Goal: Information Seeking & Learning: Learn about a topic

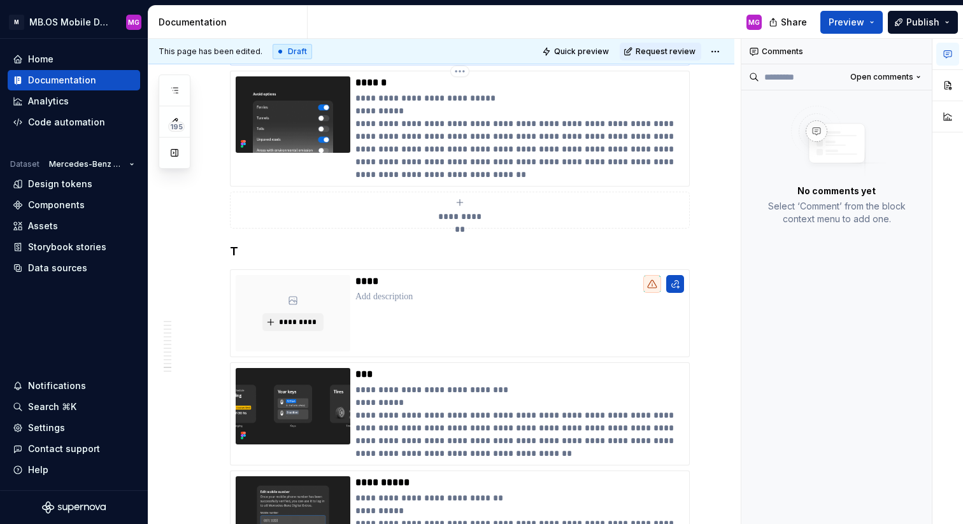
scroll to position [5452, 0]
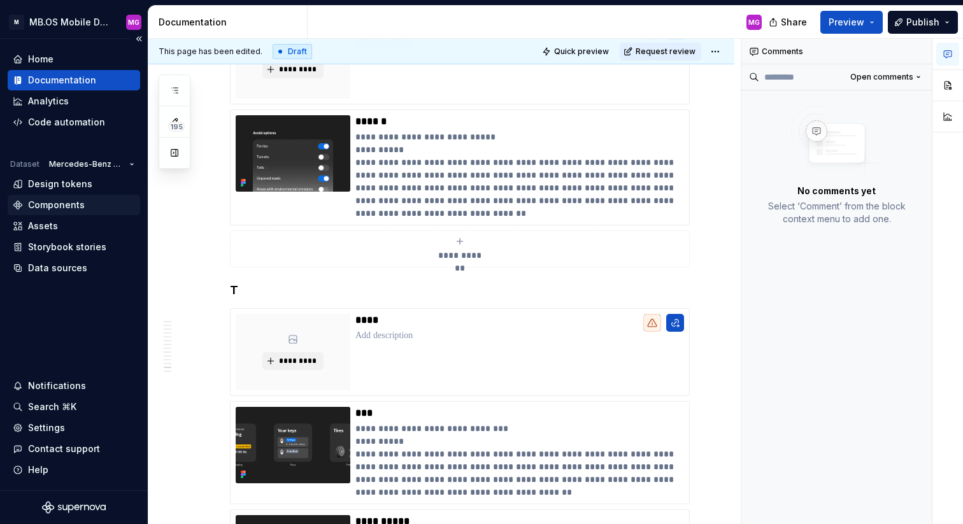
click at [47, 209] on div "Components" at bounding box center [56, 205] width 57 height 13
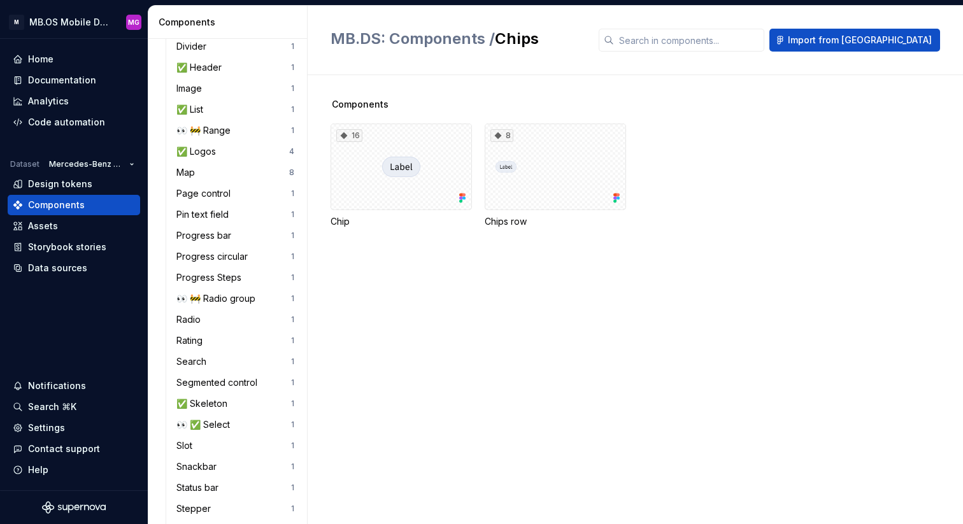
scroll to position [911, 0]
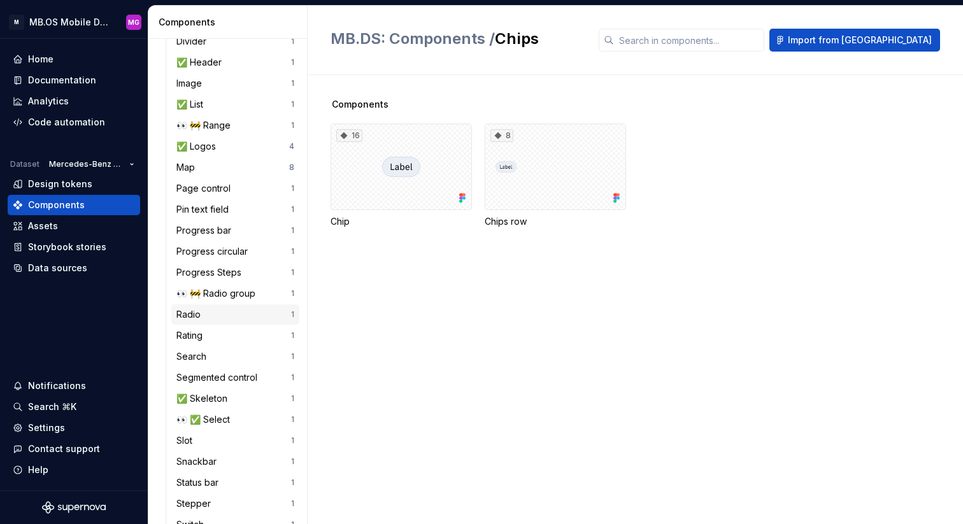
click at [228, 320] on div "Radio" at bounding box center [233, 314] width 115 height 13
click at [229, 334] on div "Rating" at bounding box center [233, 335] width 115 height 13
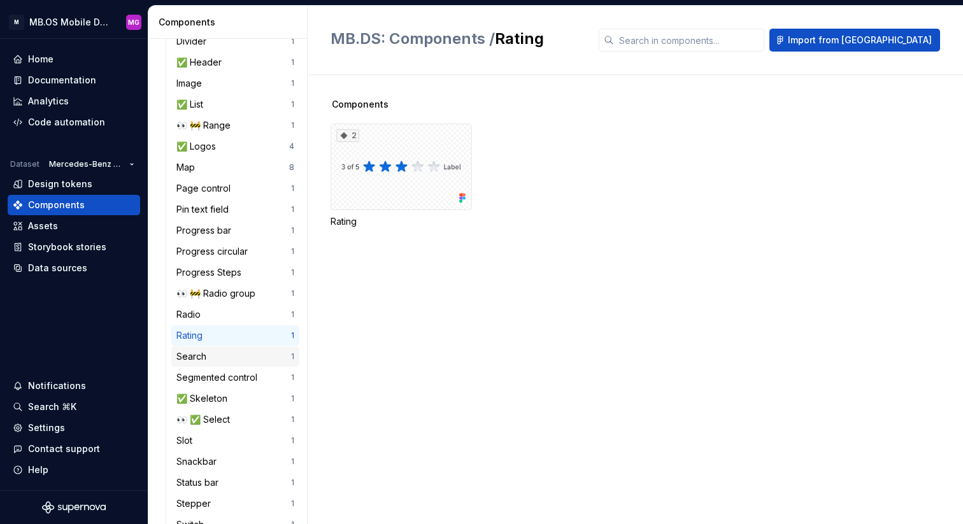
click at [229, 358] on div "Search" at bounding box center [233, 356] width 115 height 13
click at [261, 385] on div "Segmented control 1" at bounding box center [235, 378] width 128 height 20
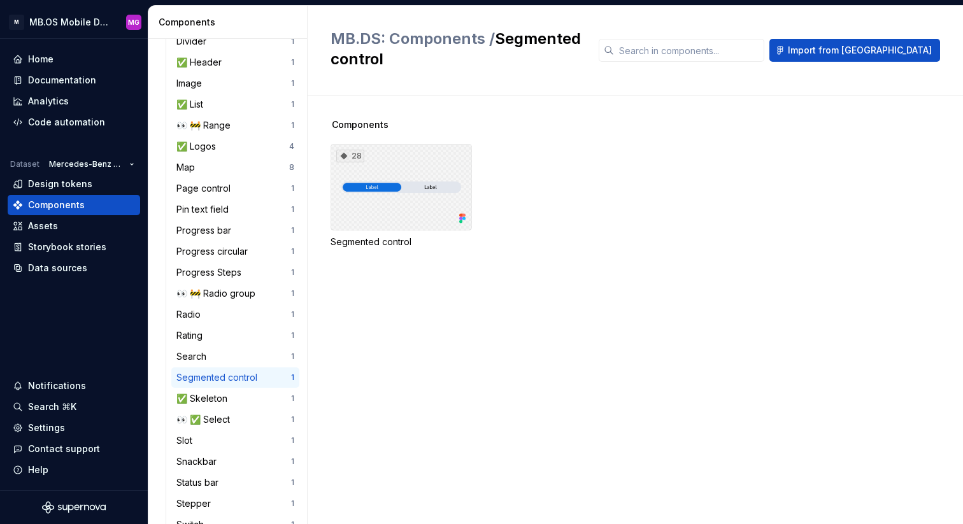
click at [375, 197] on div "28" at bounding box center [401, 187] width 141 height 87
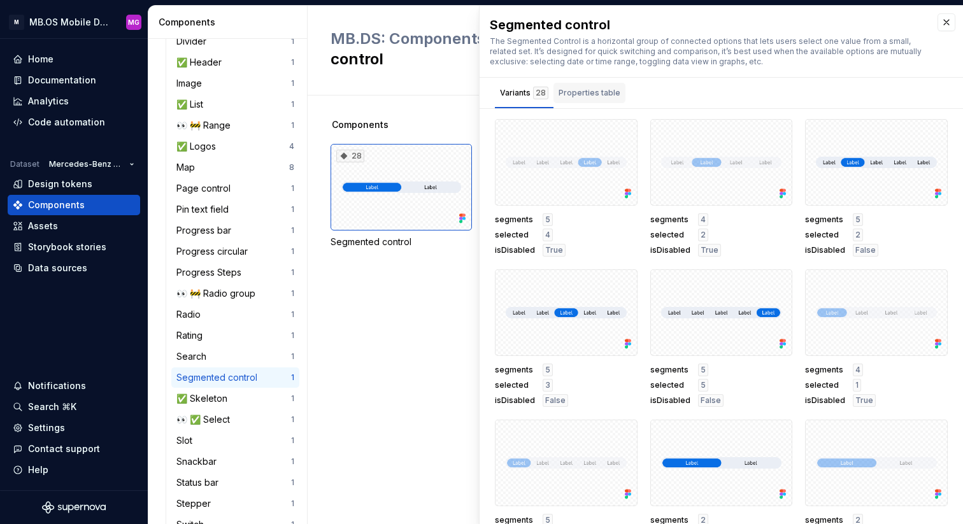
click at [575, 96] on div "Properties table" at bounding box center [590, 93] width 62 height 13
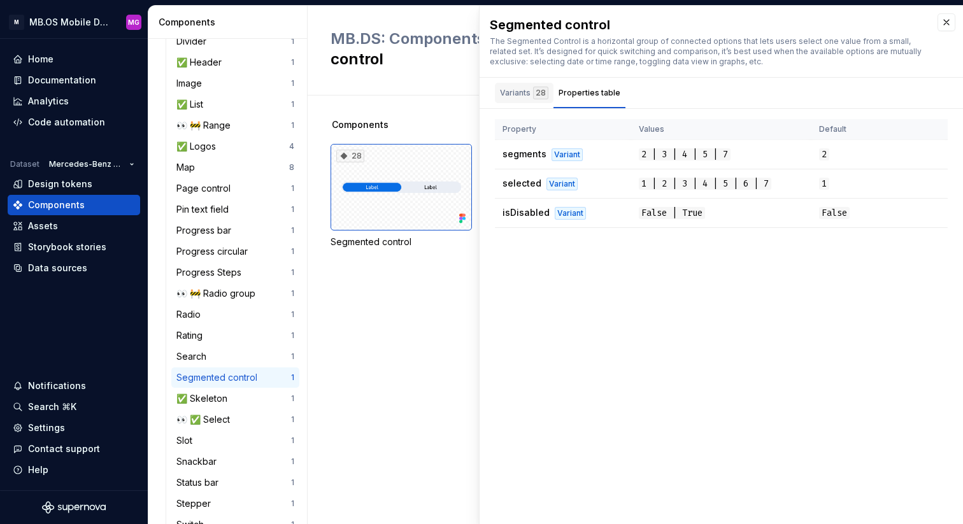
click at [521, 89] on div "Variants 28" at bounding box center [524, 93] width 48 height 13
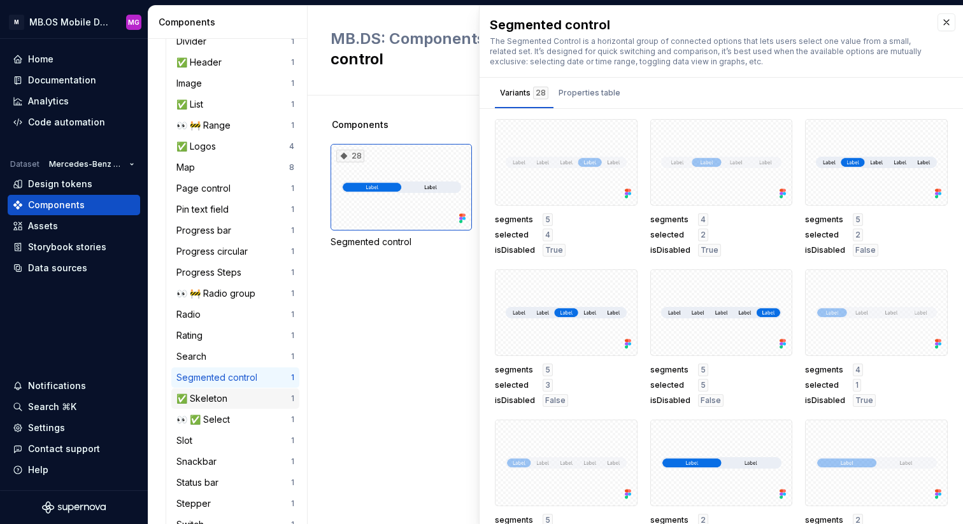
click at [241, 407] on div "✅ Skeleton 1" at bounding box center [235, 399] width 128 height 20
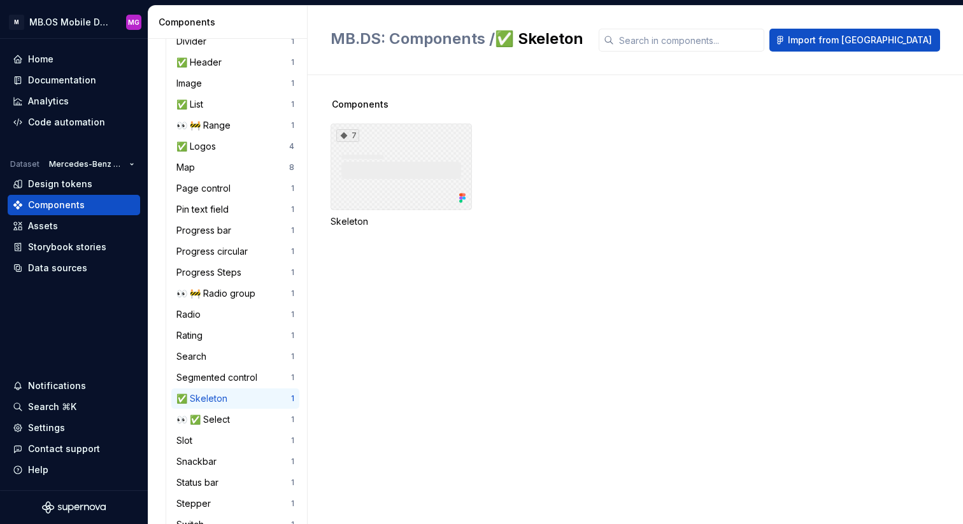
click at [405, 197] on div "7" at bounding box center [401, 167] width 141 height 87
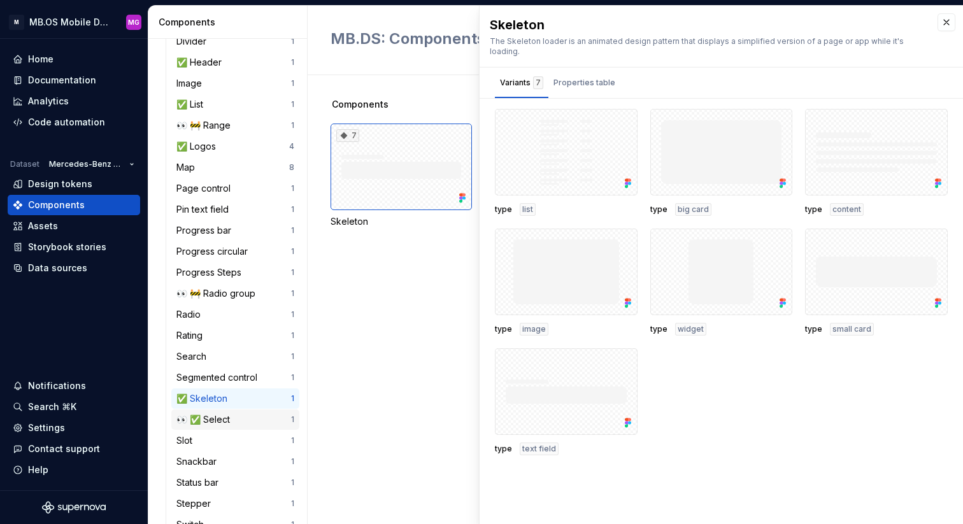
click at [217, 424] on div "👀 ✅ Select" at bounding box center [205, 419] width 59 height 13
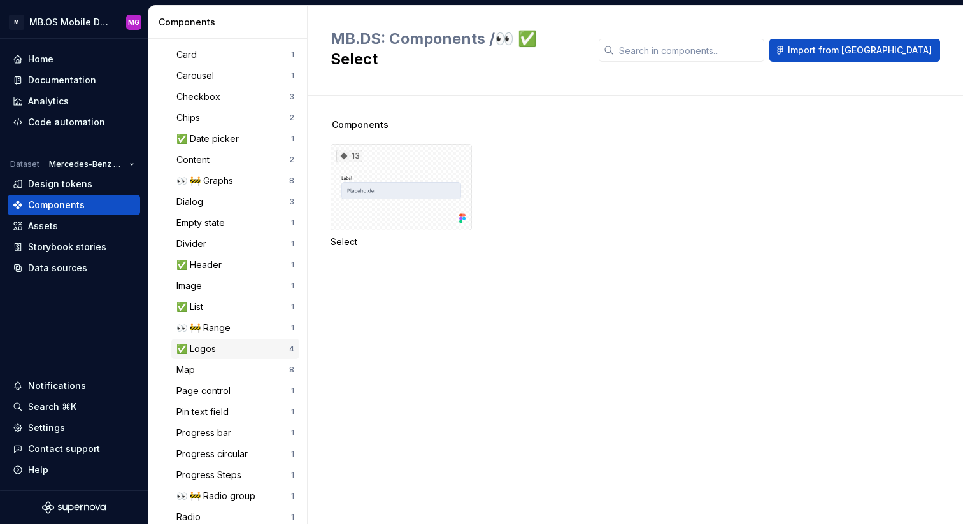
scroll to position [575, 0]
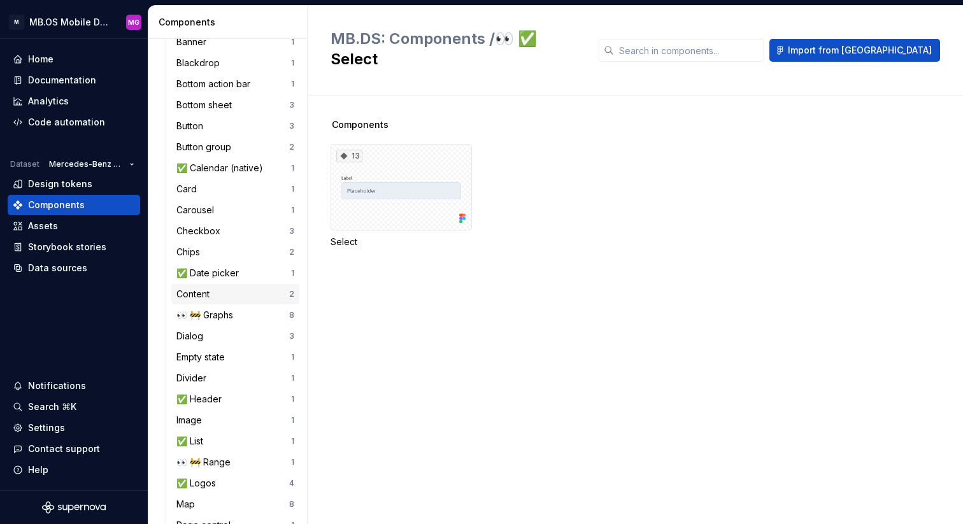
click at [232, 291] on div "Content" at bounding box center [232, 294] width 113 height 13
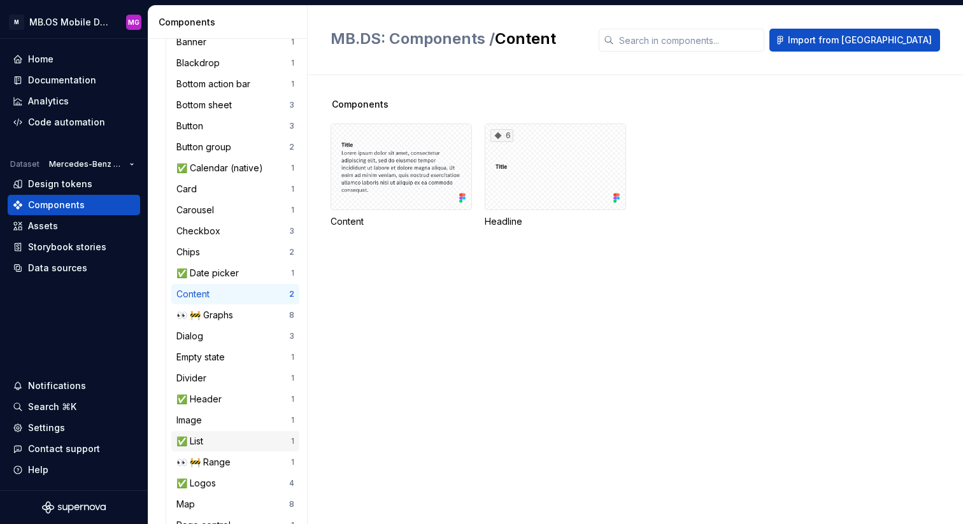
click at [238, 441] on div "✅ List" at bounding box center [233, 441] width 115 height 13
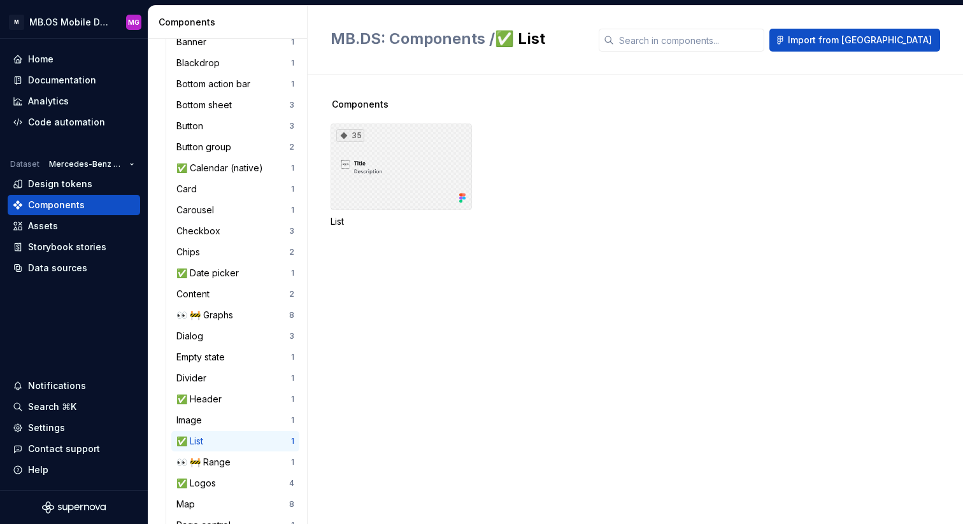
click at [391, 131] on div "35" at bounding box center [401, 167] width 141 height 87
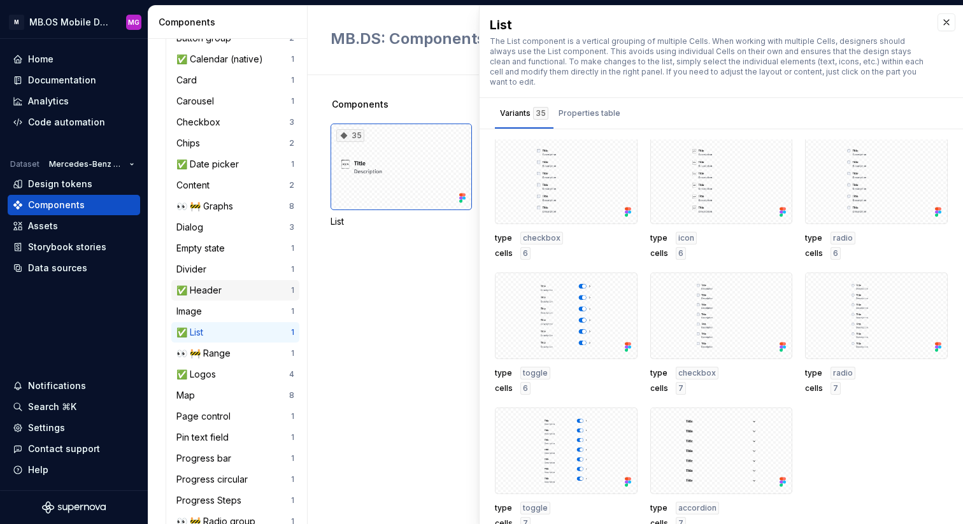
scroll to position [686, 0]
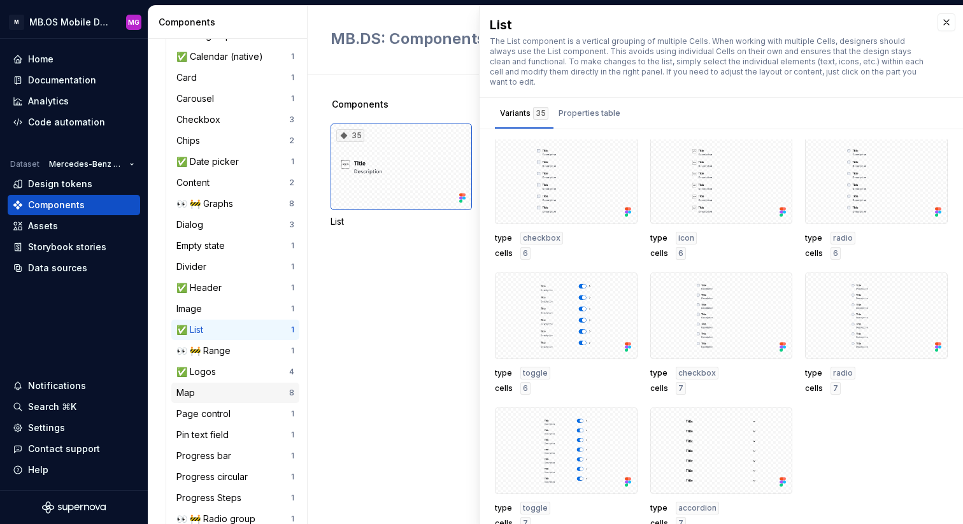
click at [207, 396] on div "Map" at bounding box center [232, 393] width 113 height 13
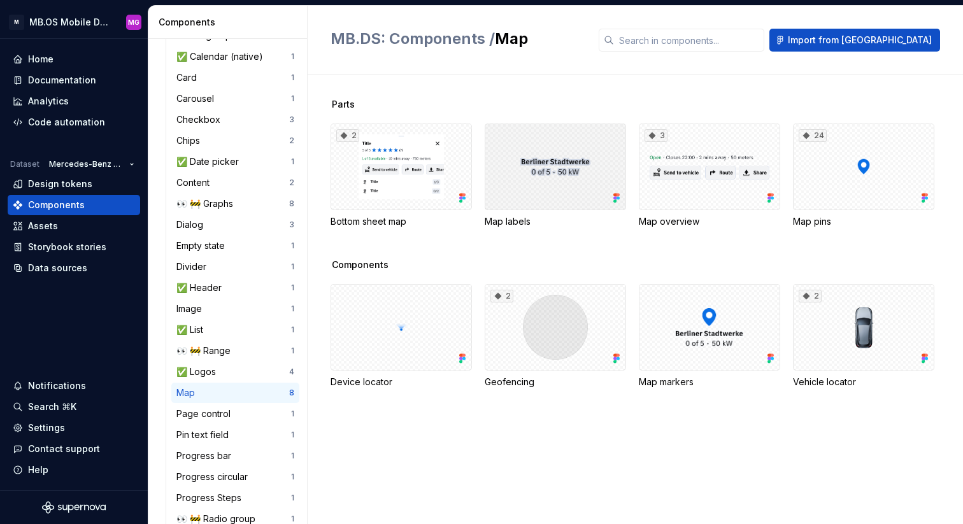
click at [552, 206] on div at bounding box center [555, 167] width 141 height 87
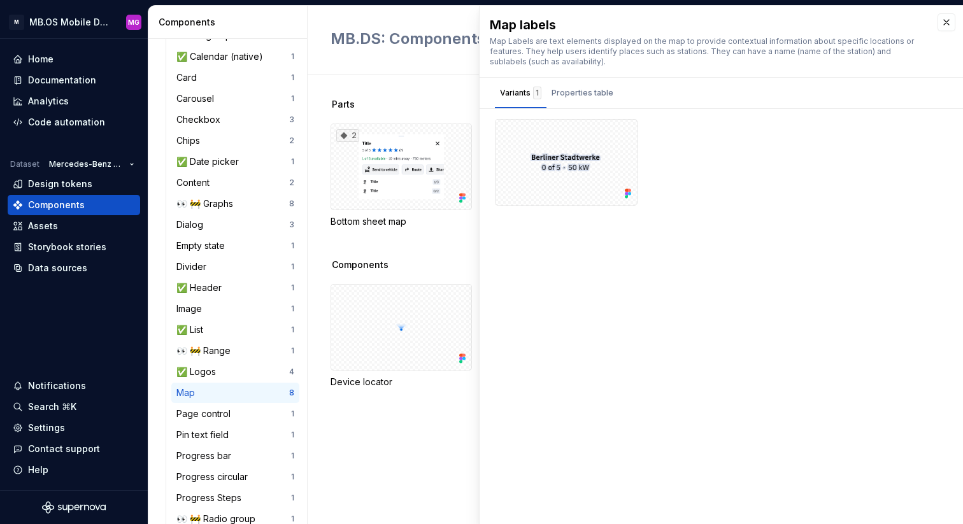
click at [440, 262] on div "Components" at bounding box center [647, 265] width 632 height 13
click at [443, 95] on div "Parts 2 Bottom sheet map Map labels 3 Map overview 24 Map pins Components Devic…" at bounding box center [647, 299] width 632 height 449
click at [942, 27] on button "button" at bounding box center [947, 22] width 18 height 18
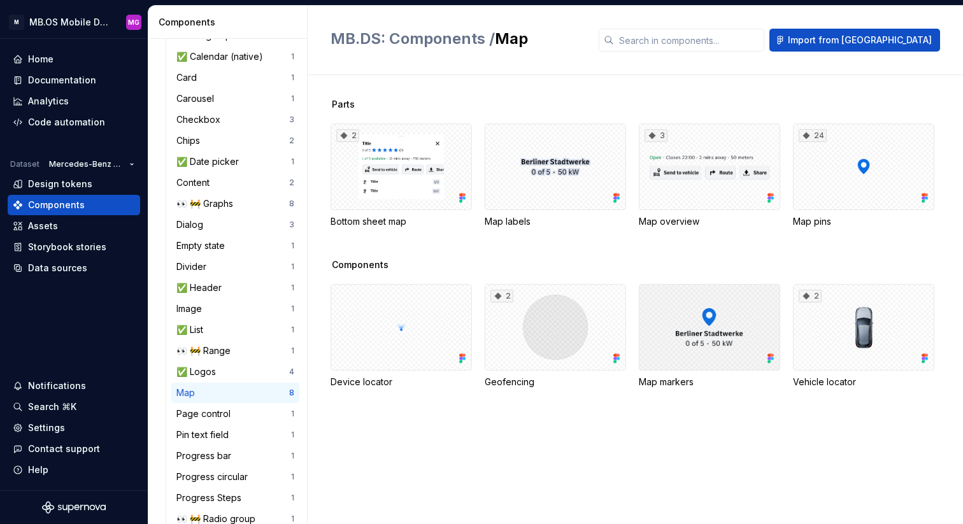
click at [741, 343] on div at bounding box center [709, 327] width 141 height 87
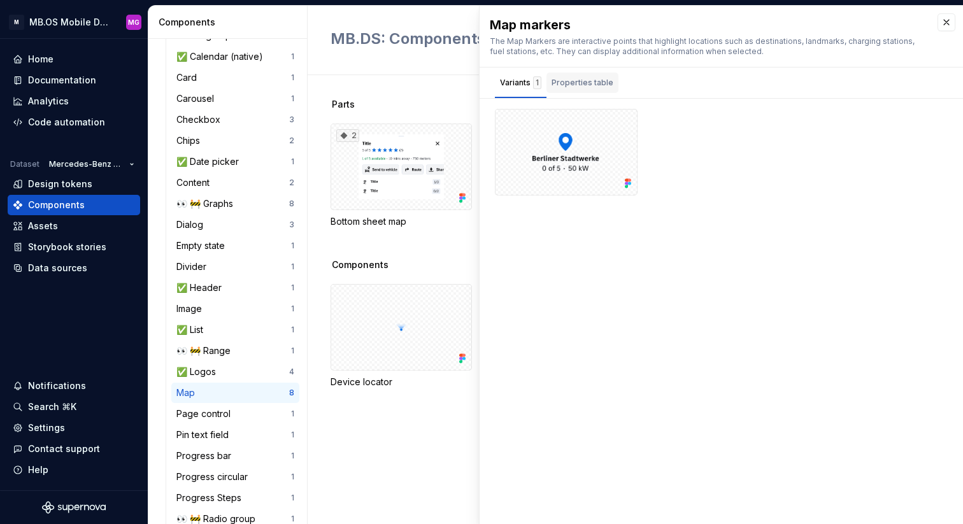
click at [589, 89] on div "Properties table" at bounding box center [583, 83] width 72 height 20
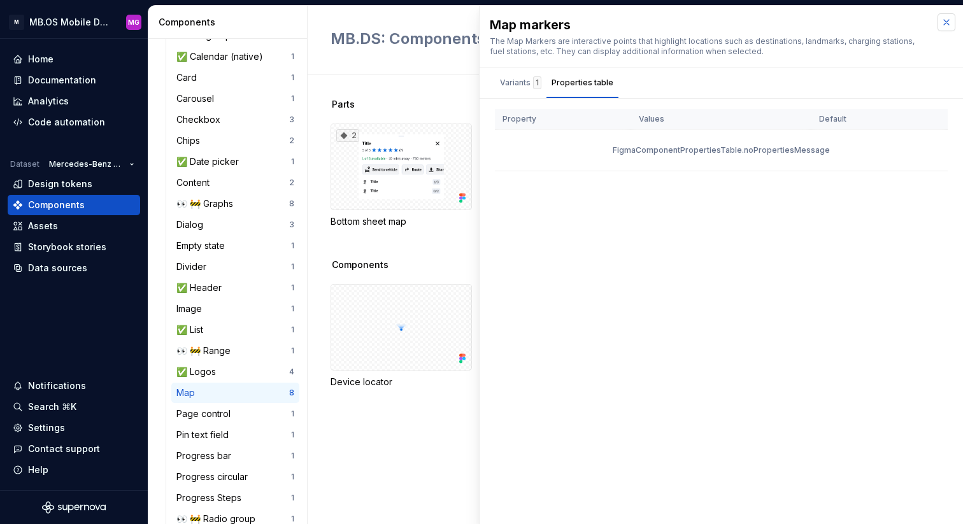
click at [939, 25] on button "button" at bounding box center [947, 22] width 18 height 18
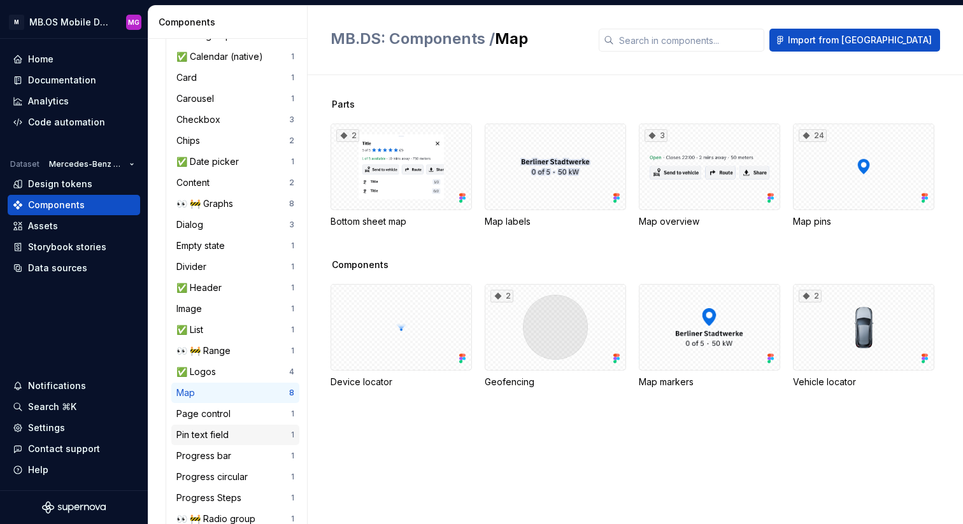
click at [252, 433] on div "Pin text field" at bounding box center [233, 435] width 115 height 13
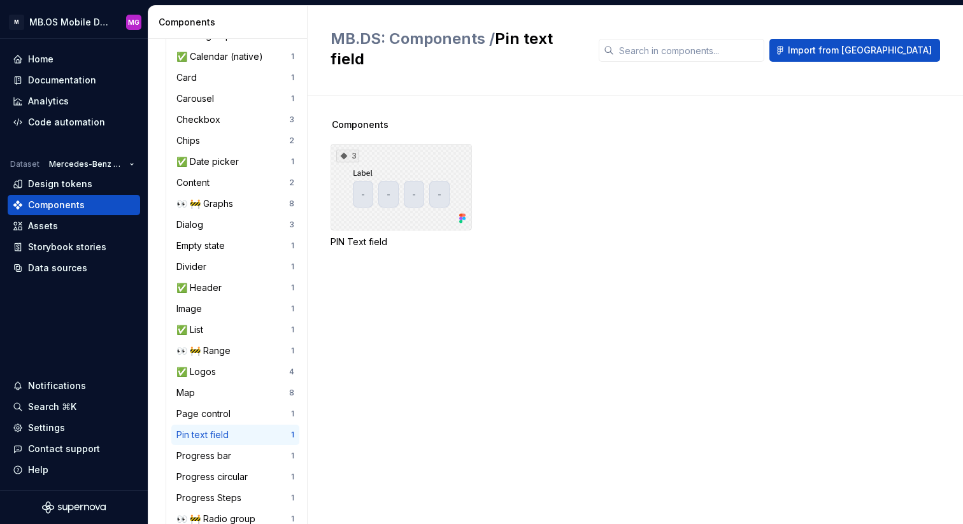
click at [408, 189] on div "3" at bounding box center [401, 187] width 141 height 87
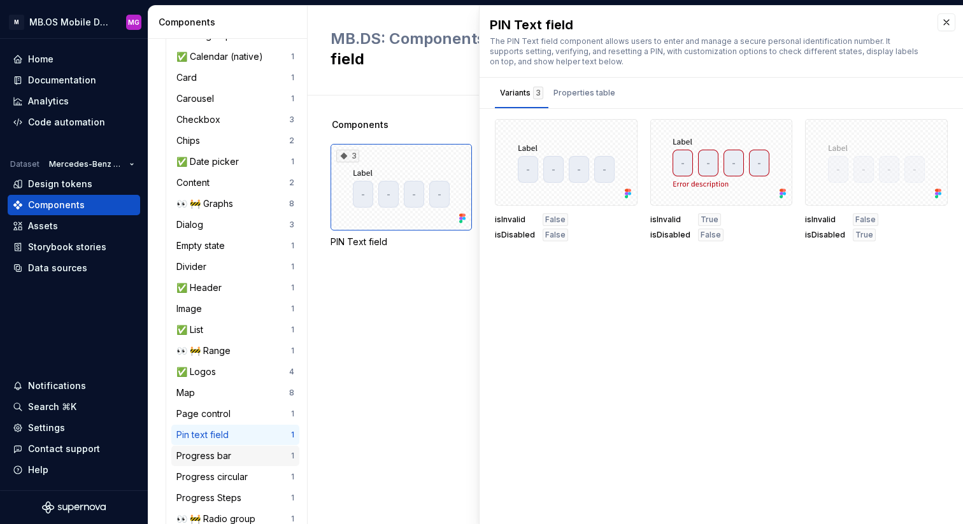
click at [204, 454] on div "Progress bar" at bounding box center [206, 456] width 60 height 13
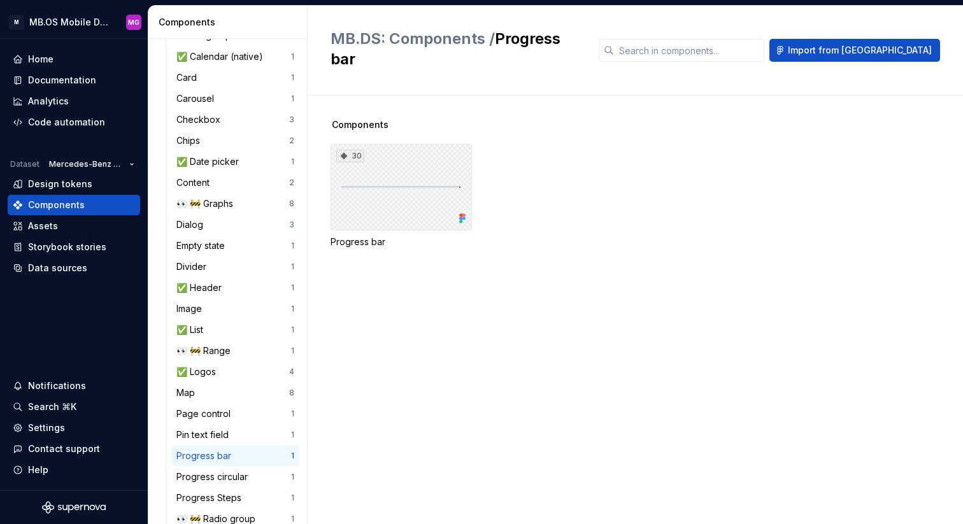
click at [441, 154] on div "30" at bounding box center [401, 187] width 141 height 87
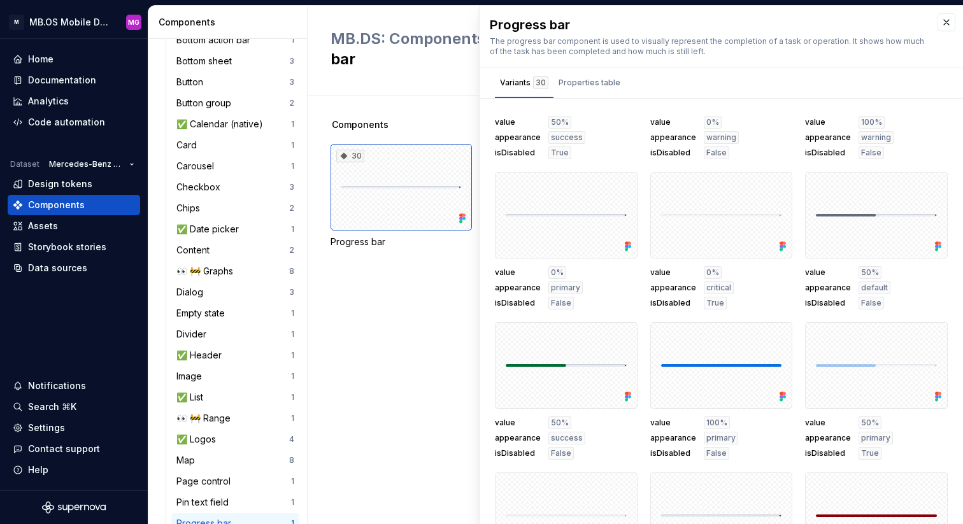
scroll to position [368, 0]
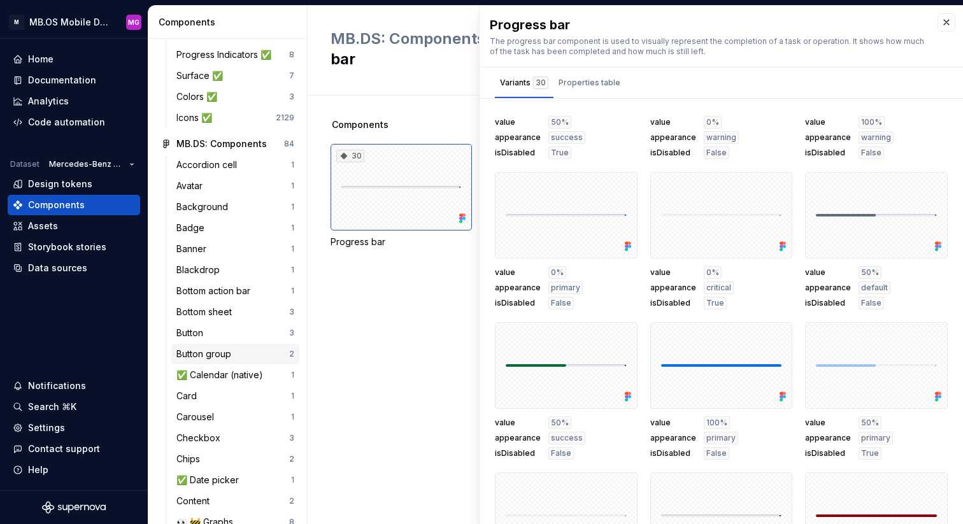
click at [239, 352] on div "Button group" at bounding box center [232, 354] width 113 height 13
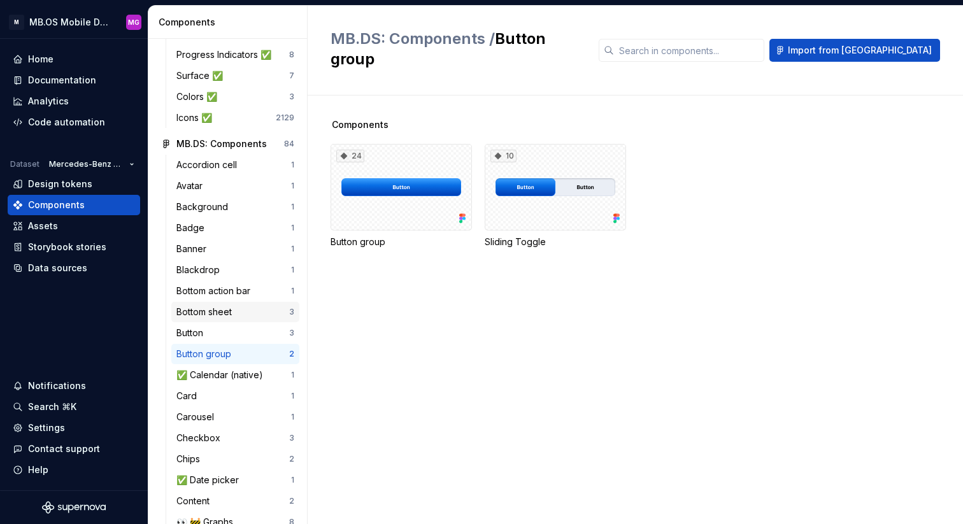
click at [242, 313] on div "Bottom sheet" at bounding box center [232, 312] width 113 height 13
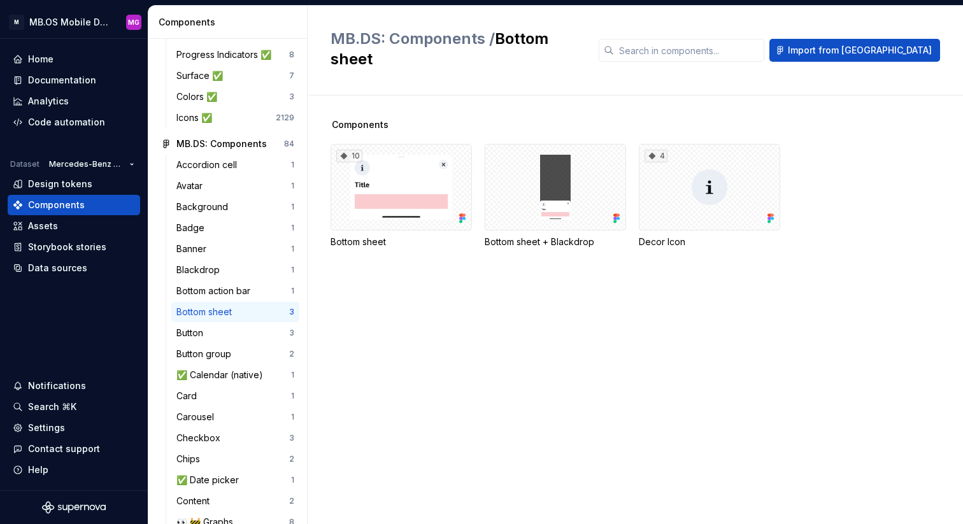
click at [244, 321] on div "Bottom sheet 3" at bounding box center [235, 312] width 128 height 20
click at [244, 325] on div "Button 3" at bounding box center [235, 333] width 128 height 20
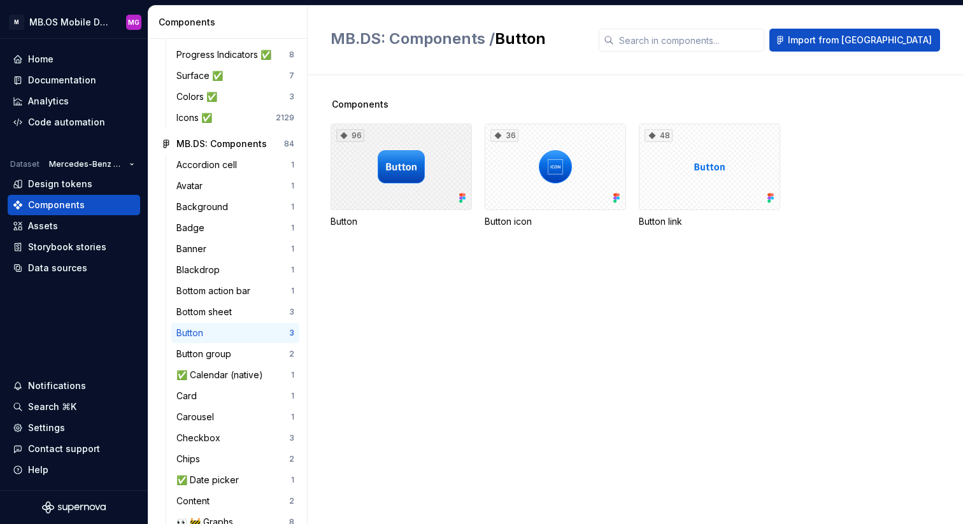
click at [432, 205] on div "96" at bounding box center [401, 167] width 141 height 87
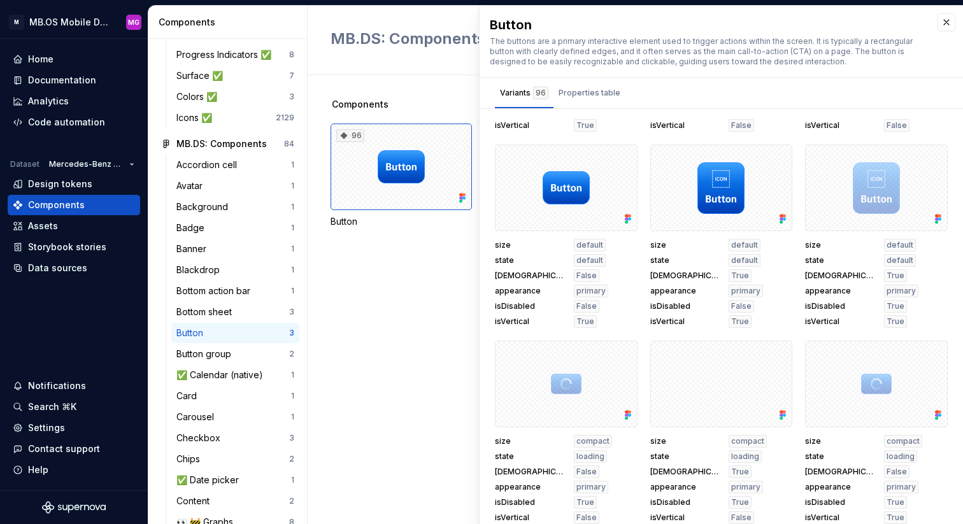
scroll to position [2919, 0]
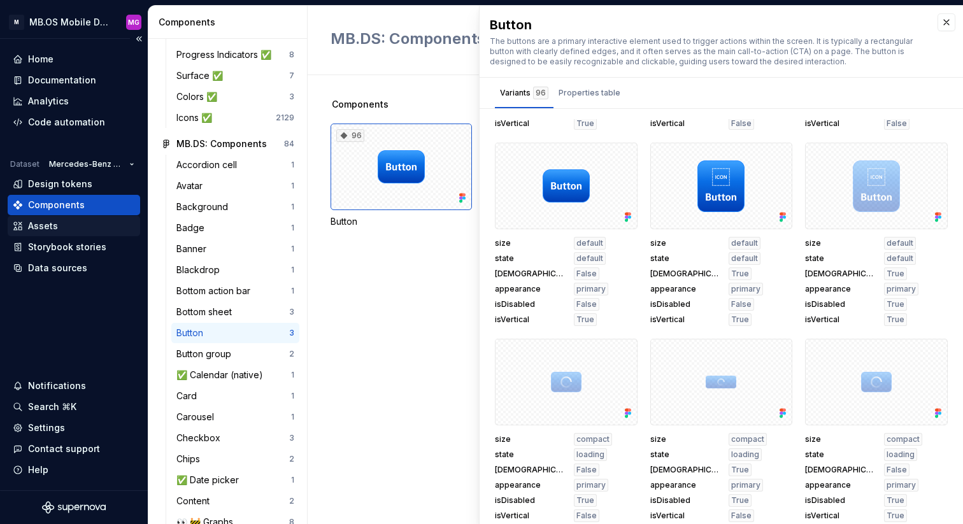
click at [43, 223] on div "Assets" at bounding box center [43, 226] width 30 height 13
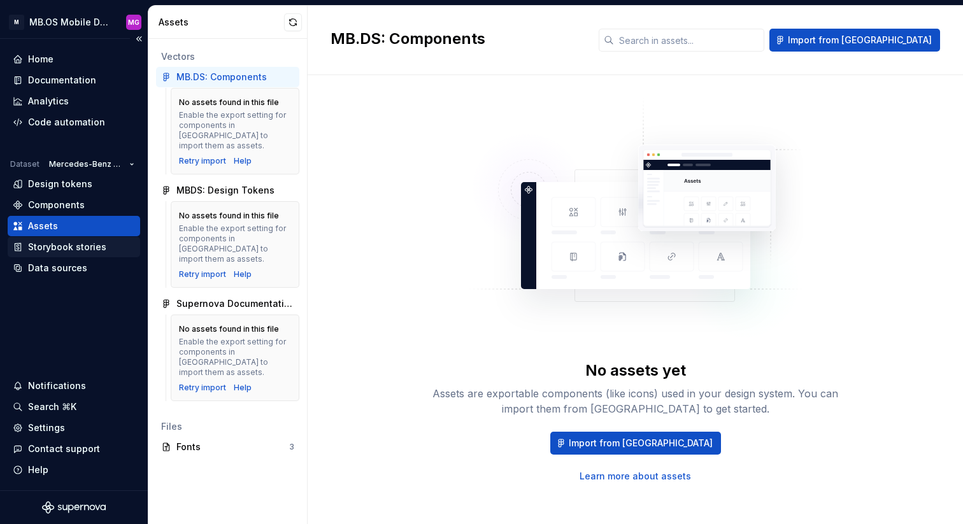
click at [78, 245] on div "Storybook stories" at bounding box center [67, 247] width 78 height 13
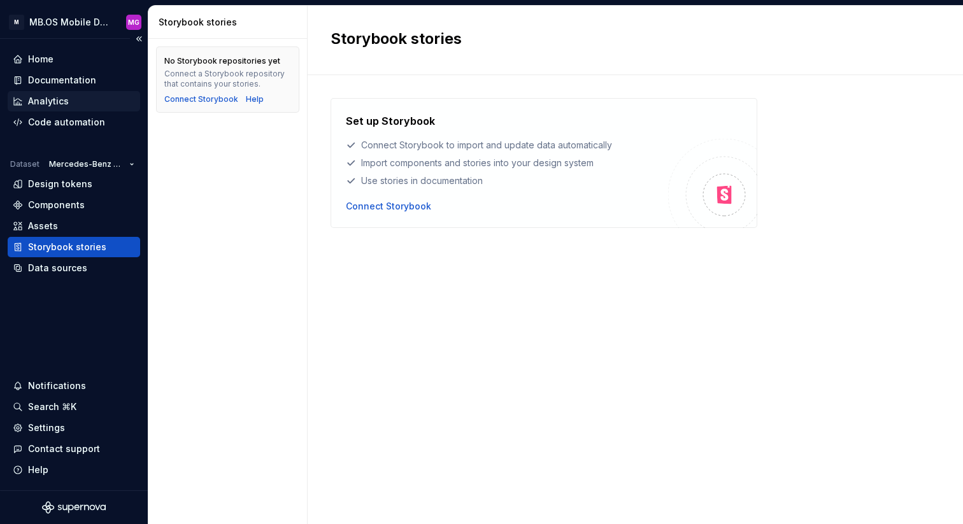
click at [51, 99] on div "Analytics" at bounding box center [48, 101] width 41 height 13
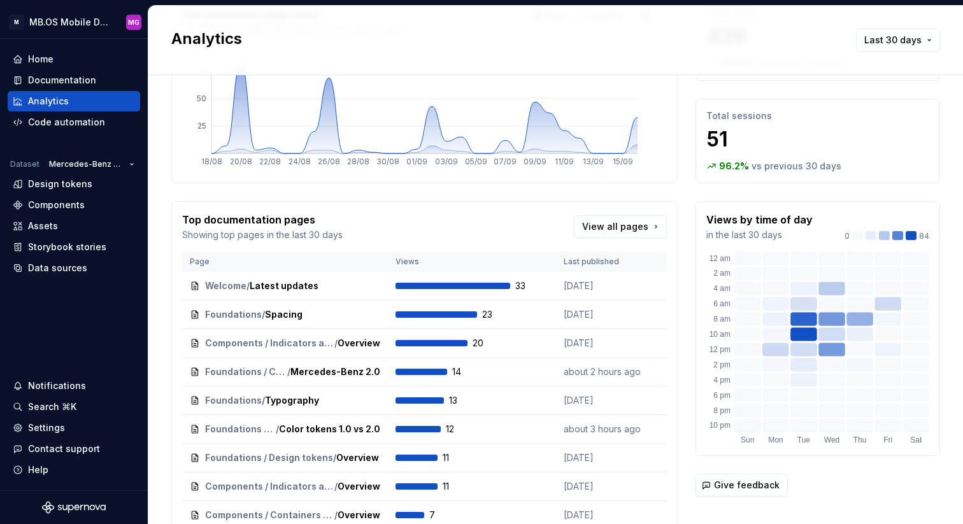
scroll to position [139, 0]
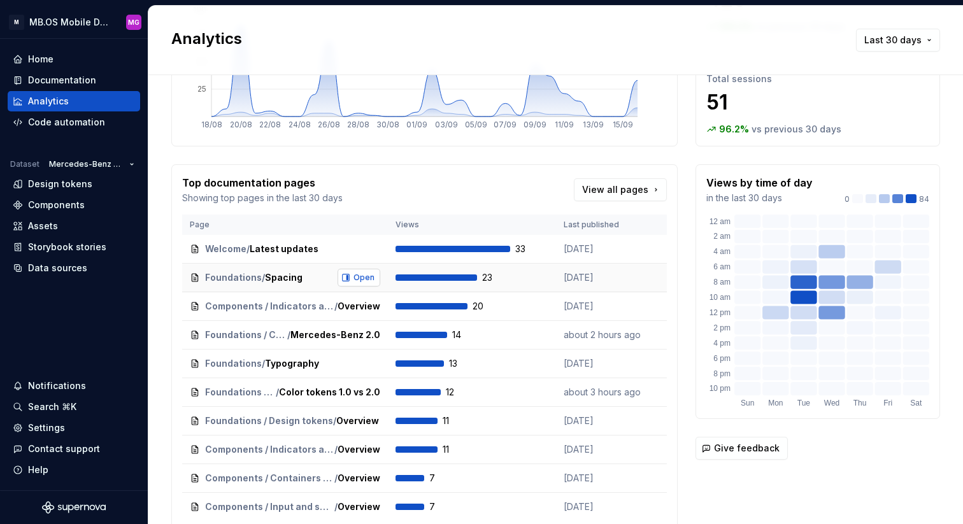
click at [373, 280] on span "Open" at bounding box center [364, 278] width 21 height 10
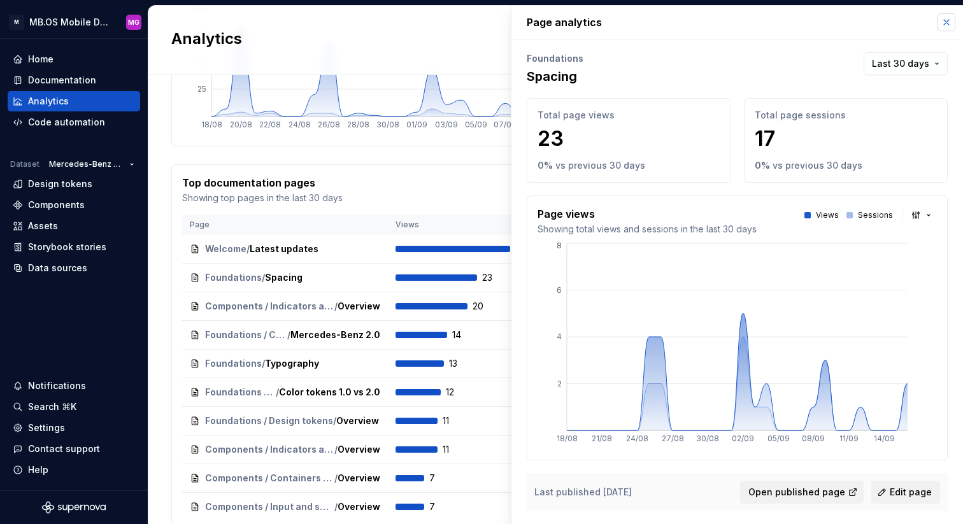
click at [941, 21] on button "button" at bounding box center [947, 22] width 18 height 18
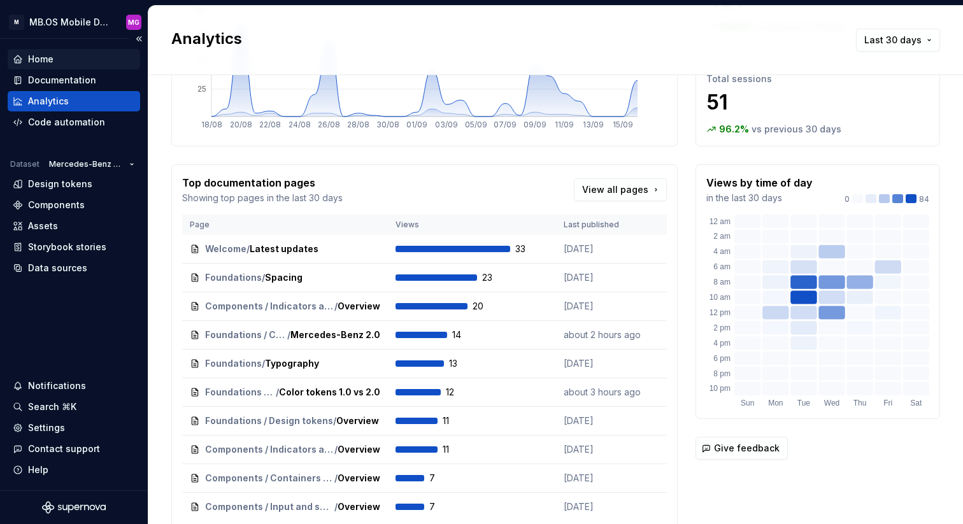
click at [48, 56] on div "Home" at bounding box center [40, 59] width 25 height 13
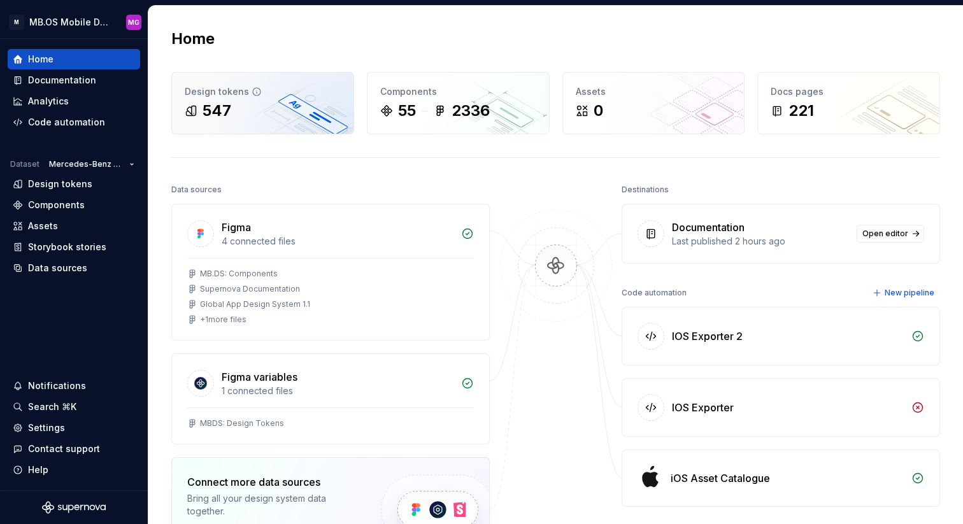
click at [250, 118] on div "547" at bounding box center [263, 111] width 156 height 20
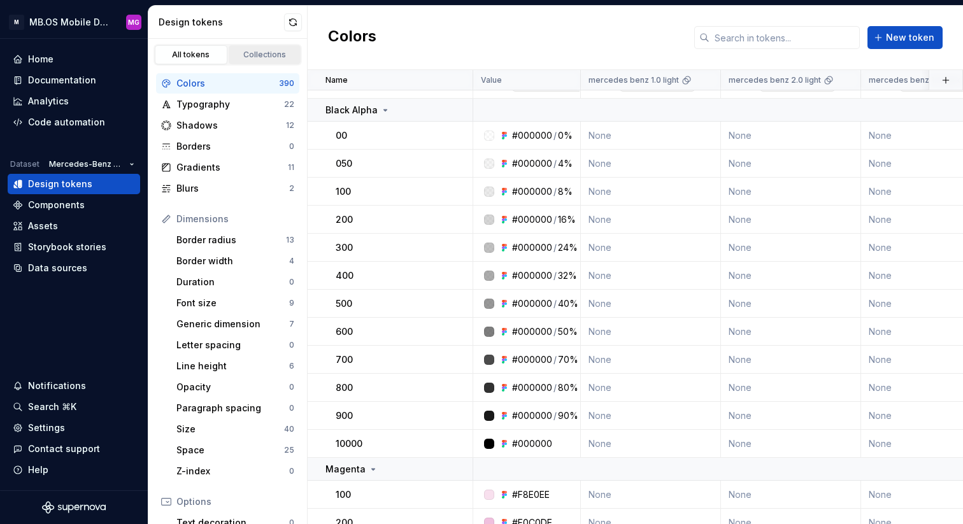
click at [257, 55] on div "Collections" at bounding box center [265, 55] width 64 height 10
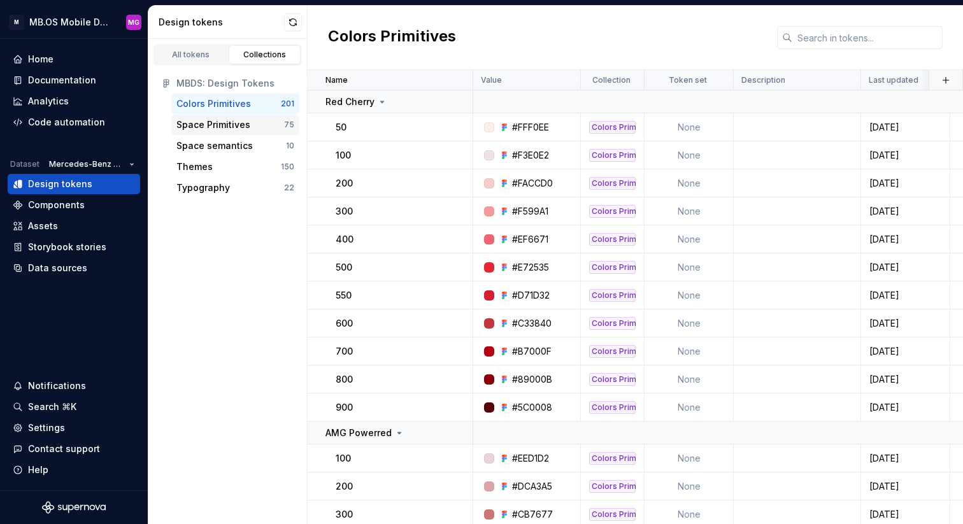
click at [234, 128] on div "Space Primitives" at bounding box center [213, 124] width 74 height 13
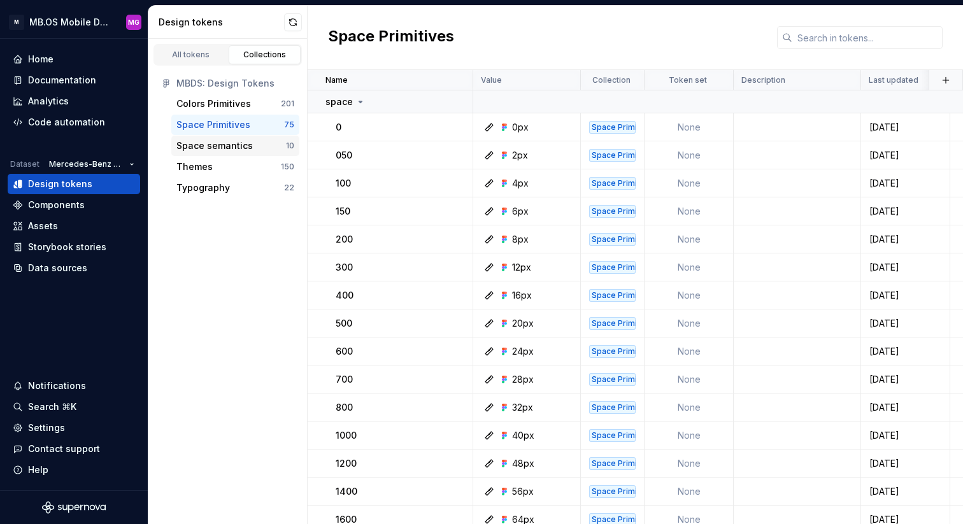
click at [225, 154] on div "Space semantics 10" at bounding box center [235, 146] width 128 height 20
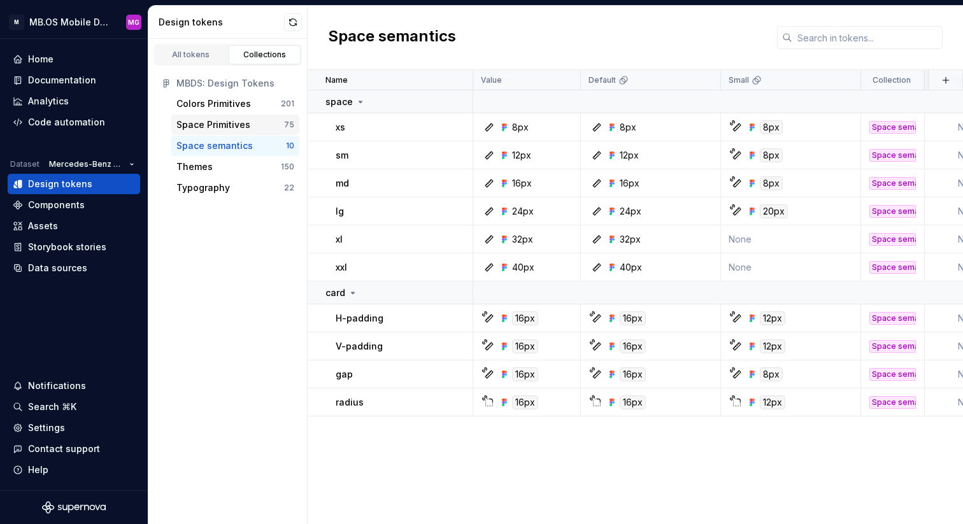
click at [214, 125] on div "Space Primitives" at bounding box center [213, 124] width 74 height 13
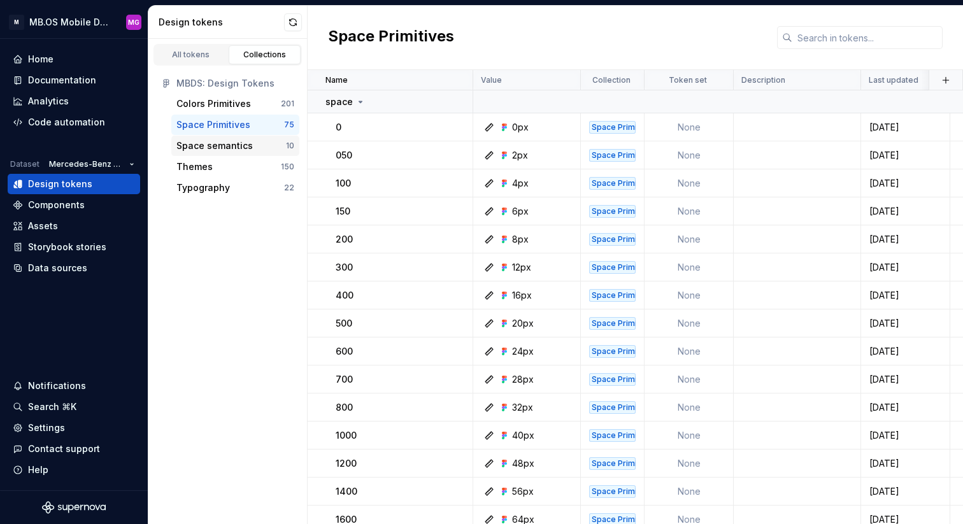
click at [217, 138] on div "Space semantics 10" at bounding box center [235, 146] width 128 height 20
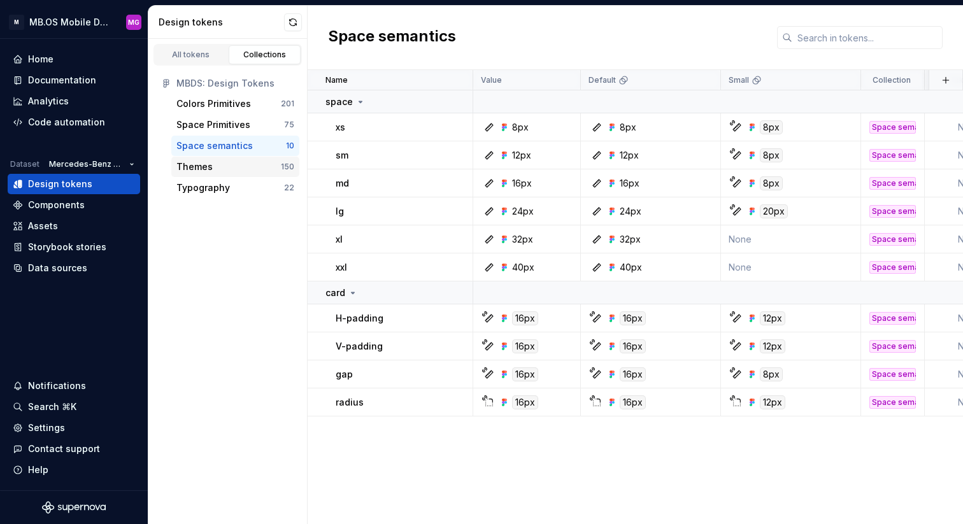
click at [213, 165] on div "Themes" at bounding box center [228, 167] width 104 height 13
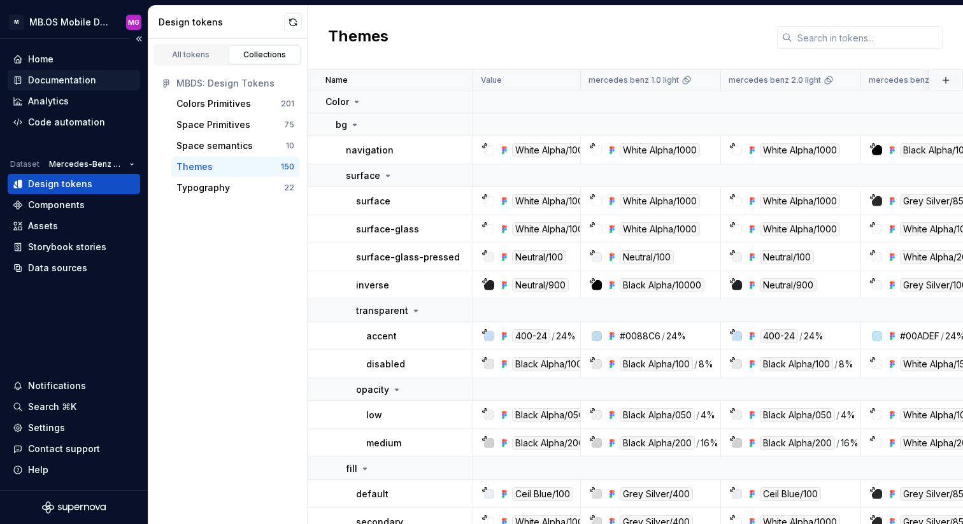
click at [59, 85] on div "Documentation" at bounding box center [62, 80] width 68 height 13
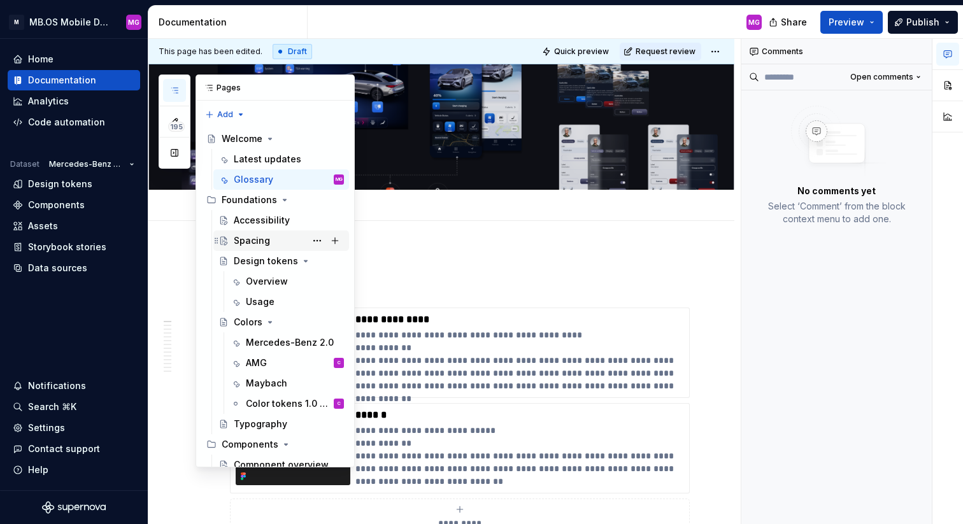
click at [258, 236] on div "Spacing" at bounding box center [252, 240] width 36 height 13
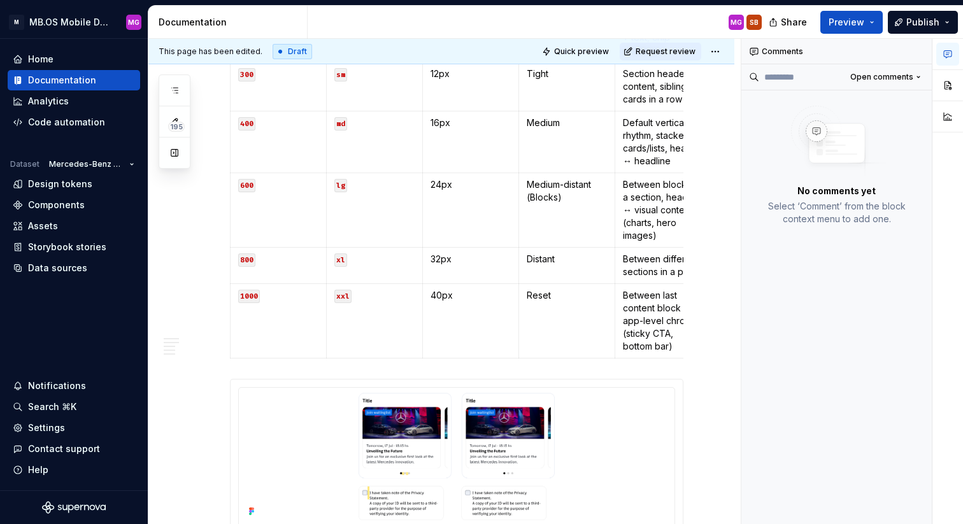
scroll to position [511, 0]
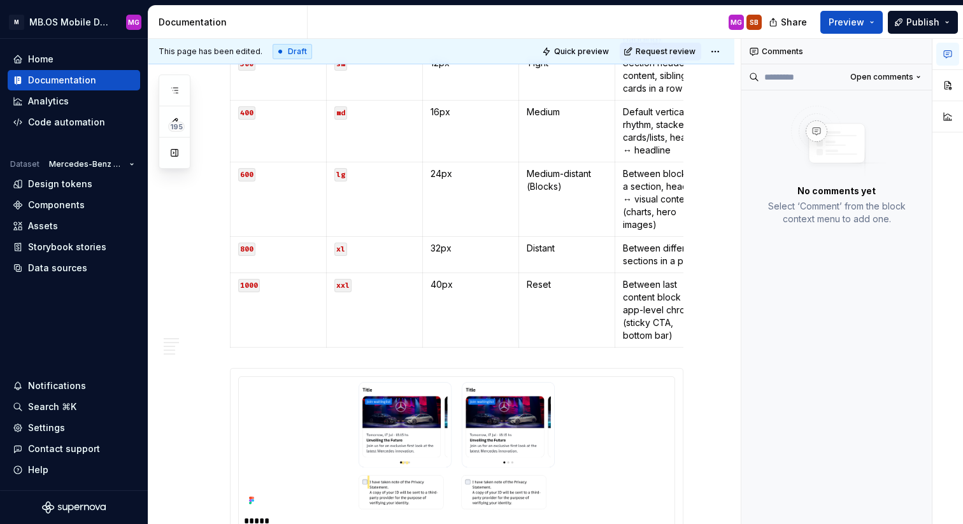
click at [941, 54] on button "button" at bounding box center [947, 54] width 23 height 23
click at [947, 52] on icon "button" at bounding box center [948, 54] width 8 height 7
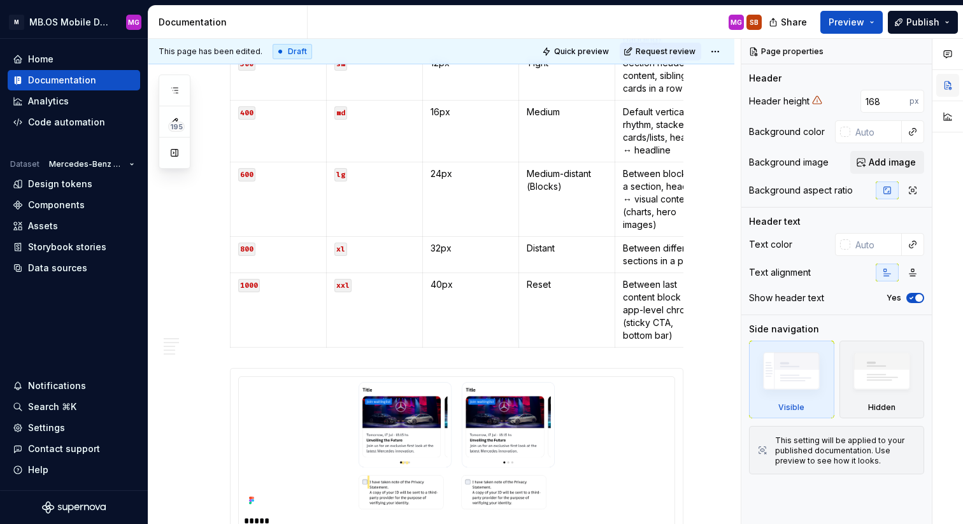
click at [949, 85] on button "button" at bounding box center [947, 85] width 23 height 23
click at [954, 108] on button "button" at bounding box center [947, 116] width 23 height 23
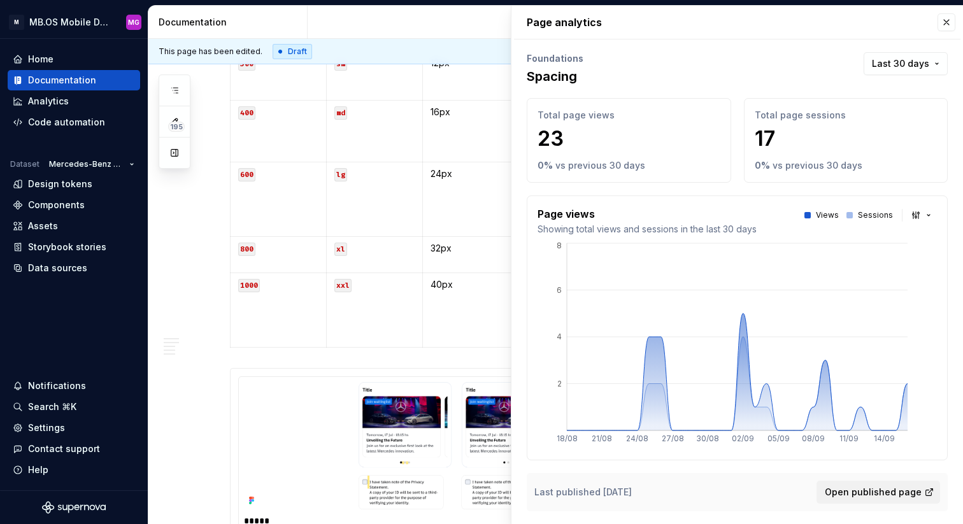
click at [950, 84] on div "Page analytics Foundations Spacing Last 30 days Total page views 23 0 % vs prev…" at bounding box center [737, 266] width 452 height 521
click at [945, 23] on button "button" at bounding box center [947, 22] width 18 height 18
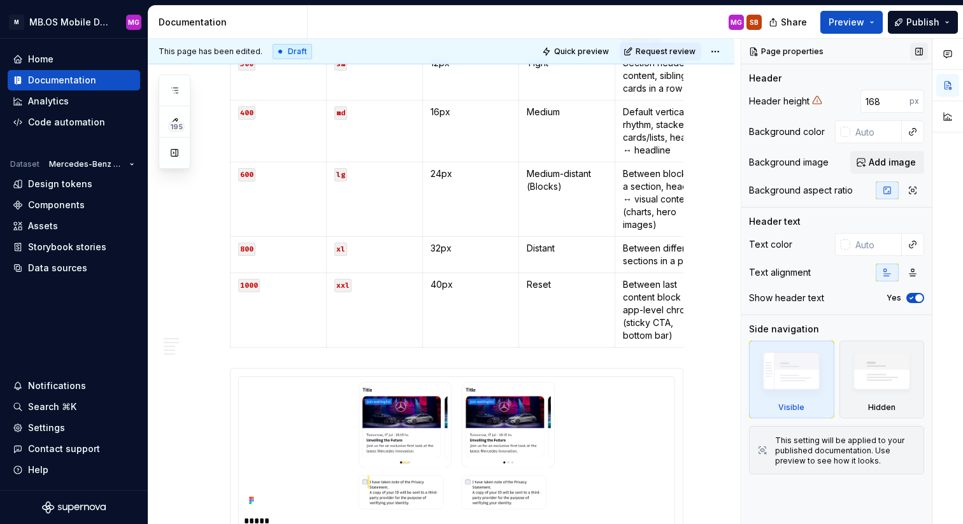
click at [917, 54] on button "button" at bounding box center [919, 52] width 18 height 18
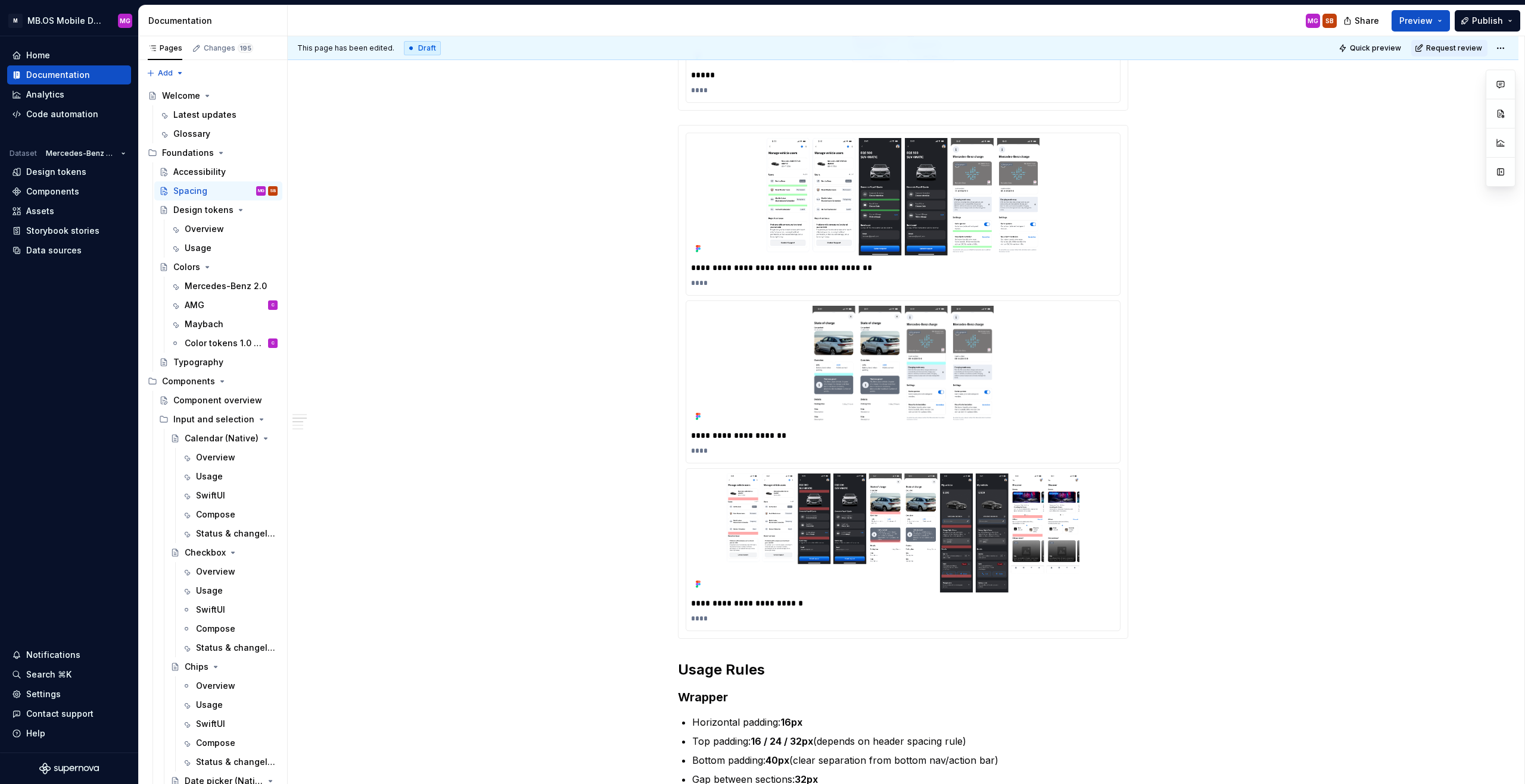
scroll to position [1057, 0]
type textarea "*"
